Goal: Task Accomplishment & Management: Use online tool/utility

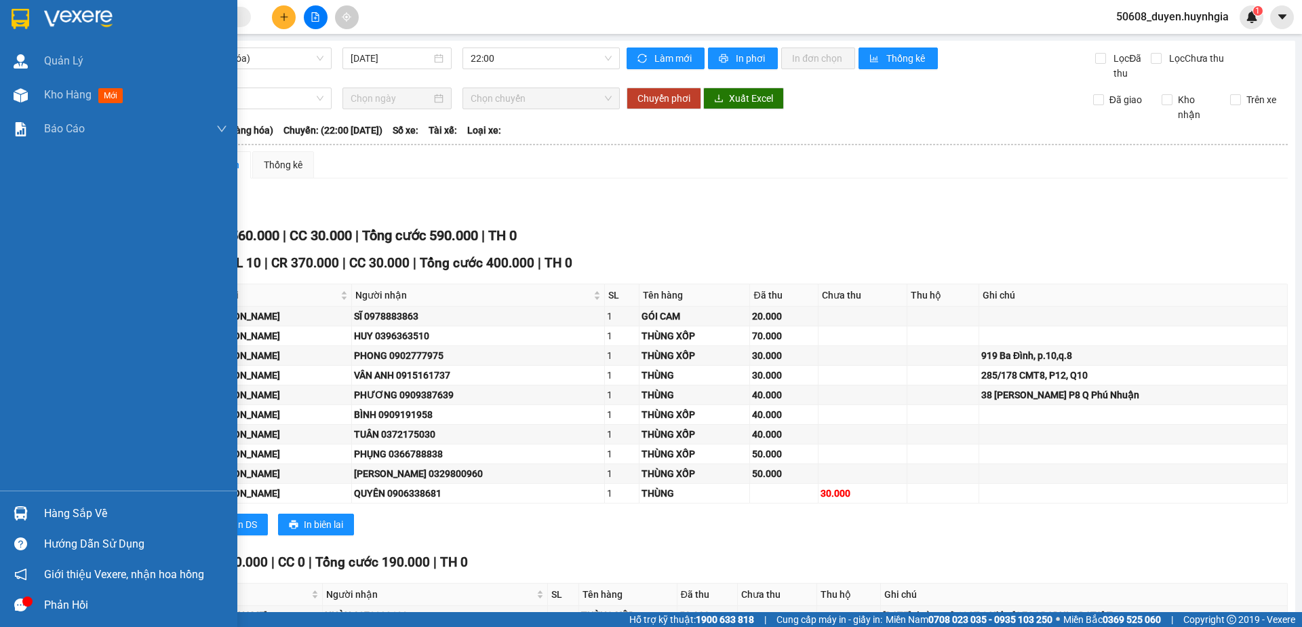
click at [22, 16] on img at bounding box center [21, 19] width 18 height 20
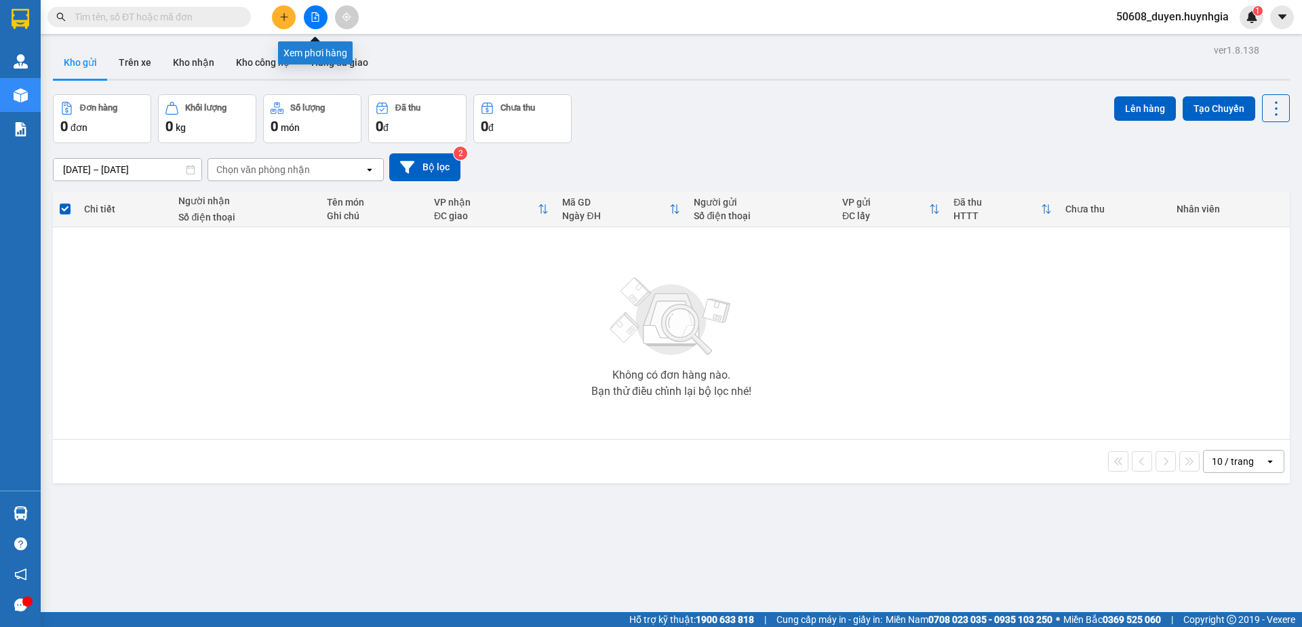
click at [319, 22] on button at bounding box center [316, 17] width 24 height 24
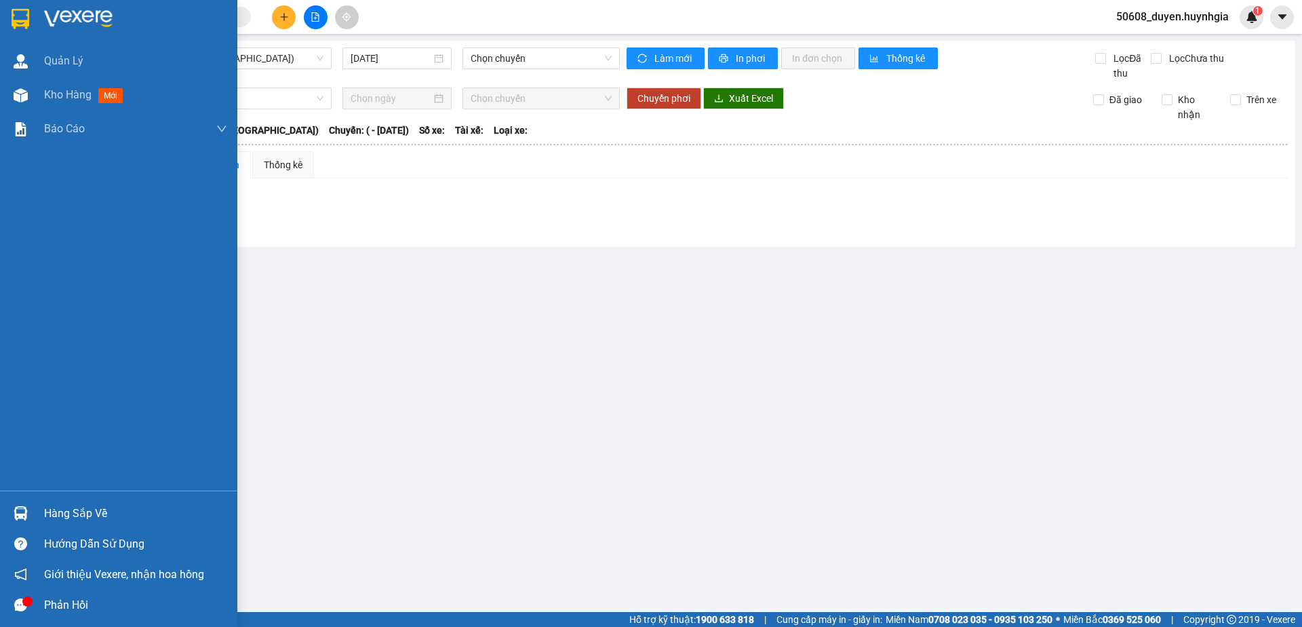
click at [20, 16] on img at bounding box center [21, 19] width 18 height 20
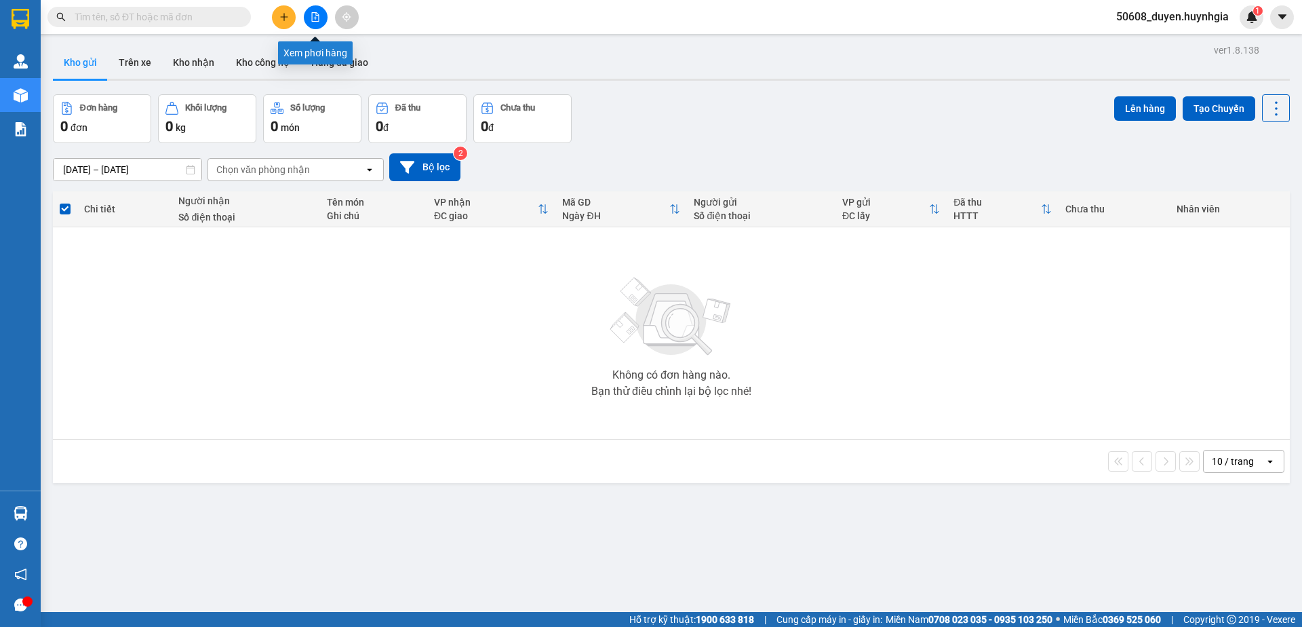
click at [315, 14] on icon "file-add" at bounding box center [315, 16] width 9 height 9
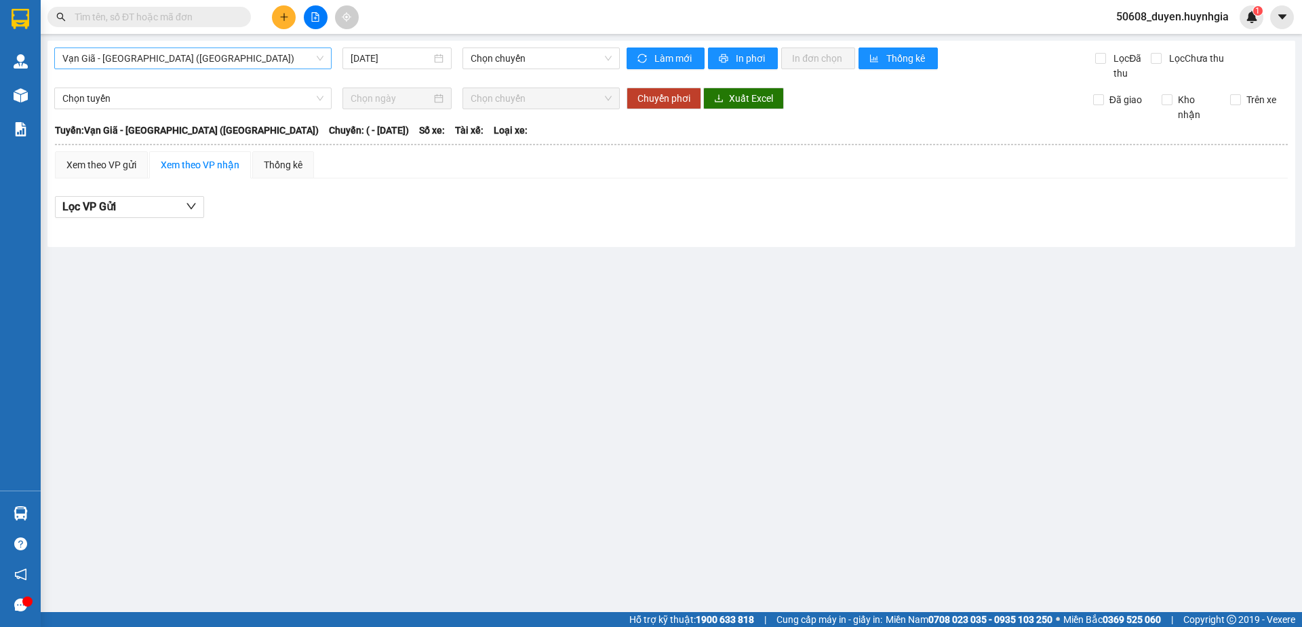
click at [141, 59] on span "Vạn Giã - [GEOGRAPHIC_DATA] ([GEOGRAPHIC_DATA])" at bounding box center [192, 58] width 261 height 20
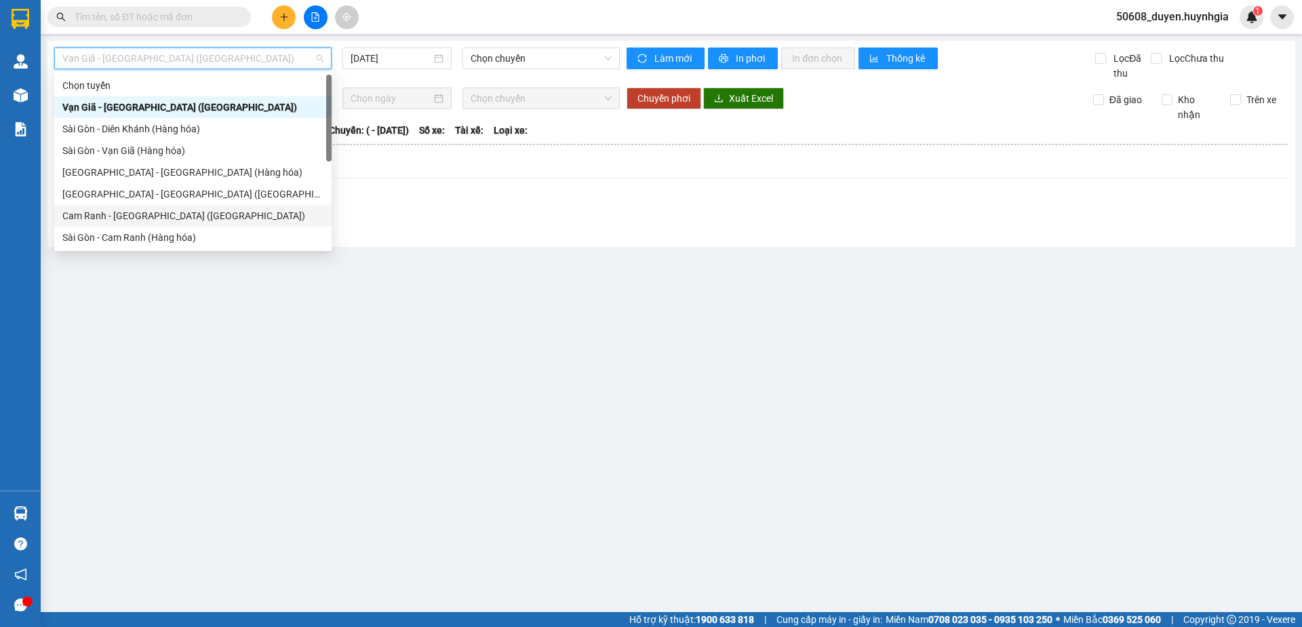
scroll to position [69, 0]
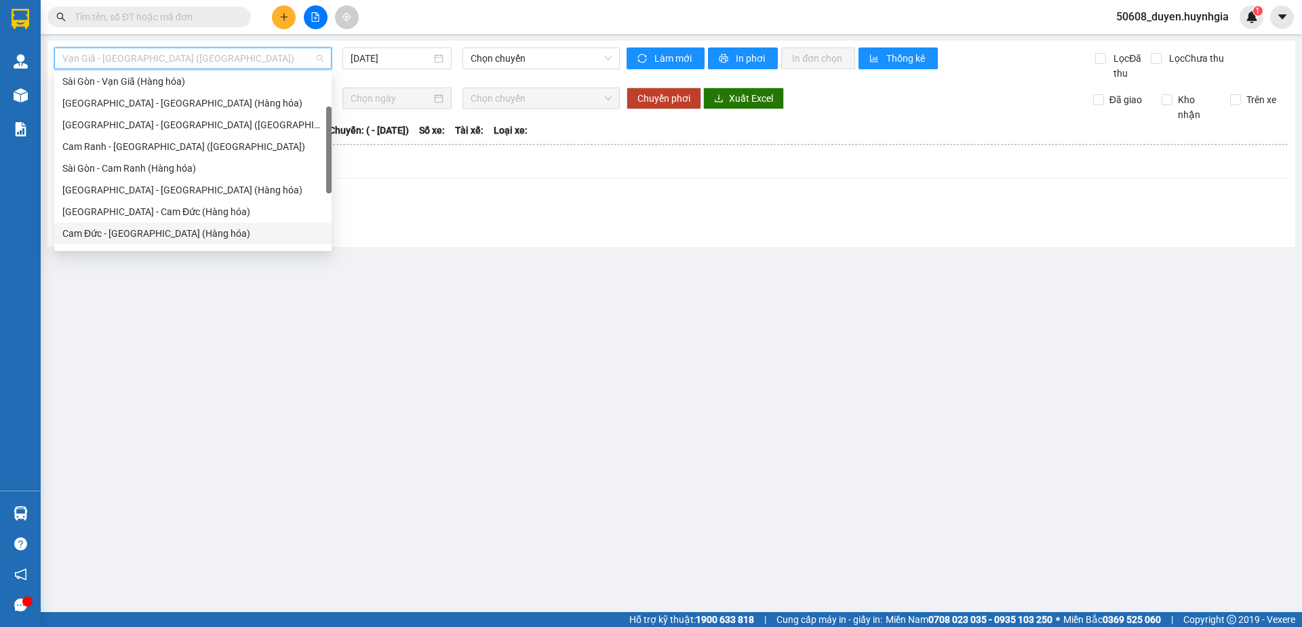
click at [112, 229] on div "Cam Đức - [GEOGRAPHIC_DATA] (Hàng hóa)" at bounding box center [192, 233] width 261 height 15
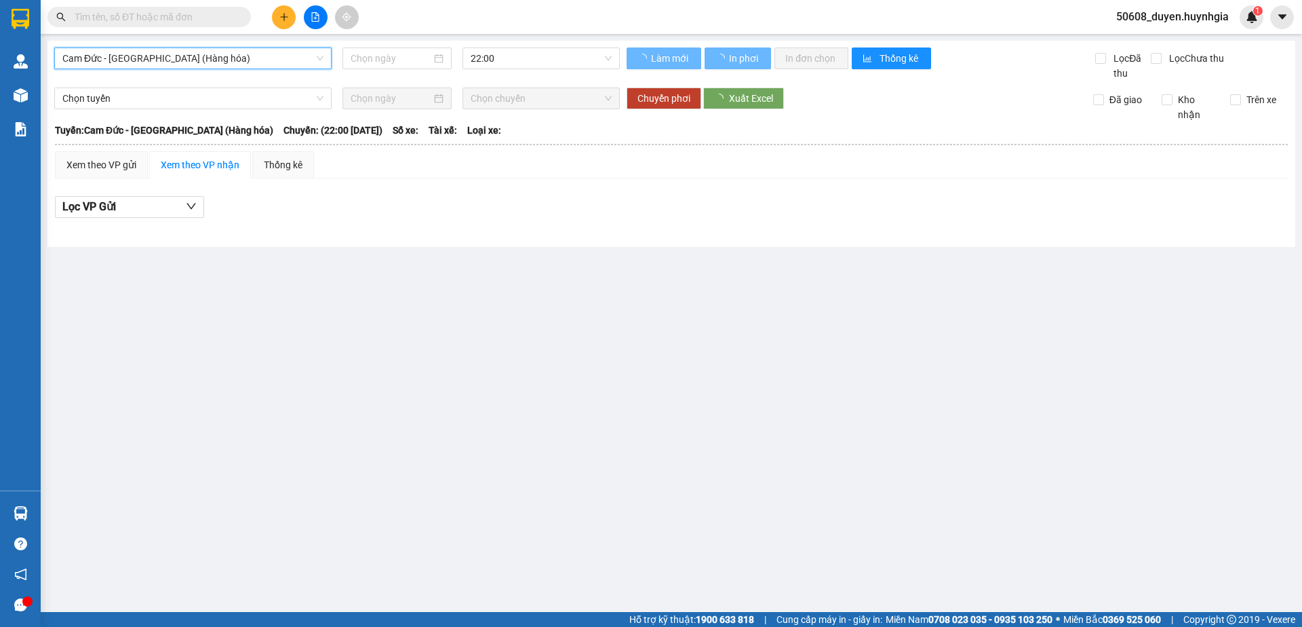
type input "[DATE]"
